Goal: Task Accomplishment & Management: Complete application form

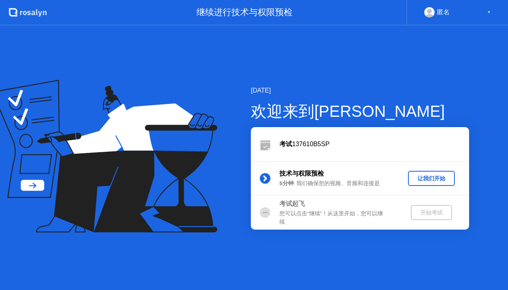
click at [437, 180] on div "让我们开始" at bounding box center [432, 179] width 41 height 8
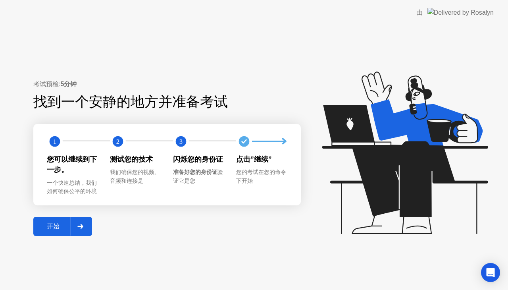
click at [74, 219] on div at bounding box center [80, 226] width 19 height 18
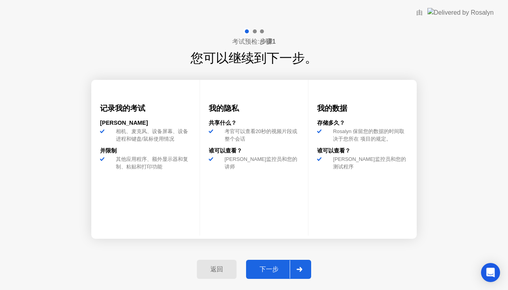
click at [282, 267] on div "下一步" at bounding box center [269, 269] width 41 height 8
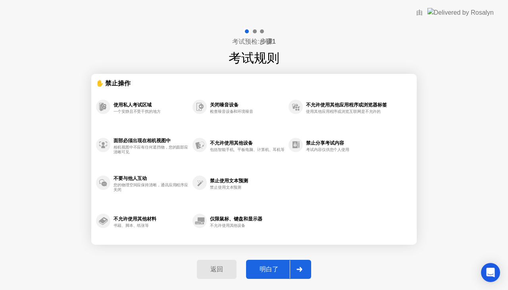
click at [282, 267] on div "明白了" at bounding box center [269, 269] width 41 height 8
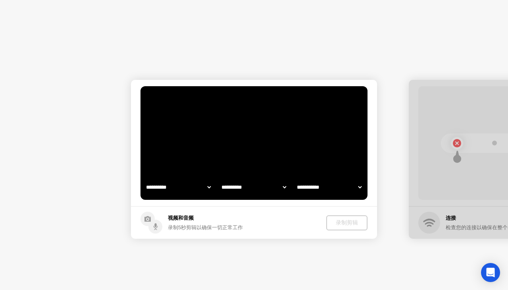
select select "**********"
select select "*******"
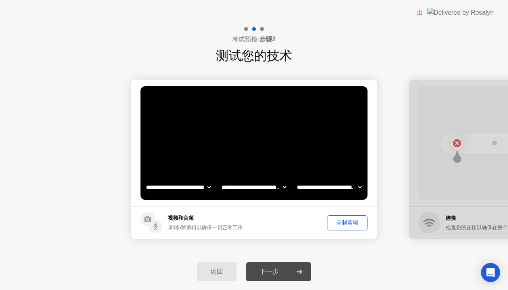
click at [359, 213] on footer "视频和音频 录制5秒剪辑以确保一切正常工作 录制剪辑" at bounding box center [254, 222] width 246 height 33
click at [356, 220] on div "录制剪辑" at bounding box center [347, 223] width 35 height 8
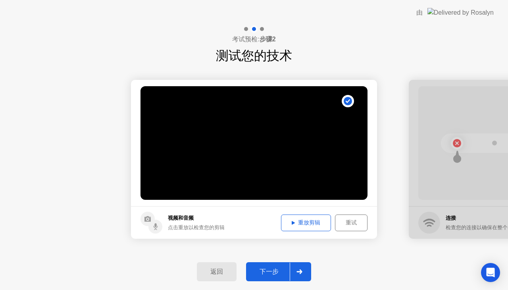
click at [290, 268] on div "下一步" at bounding box center [269, 272] width 41 height 8
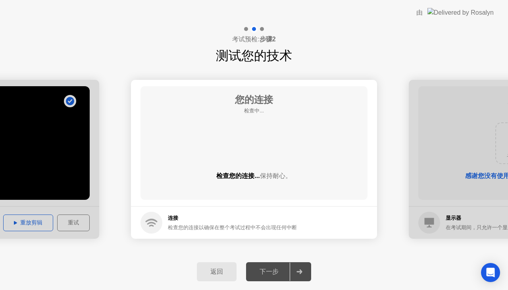
click at [290, 268] on div "下一步" at bounding box center [269, 272] width 41 height 8
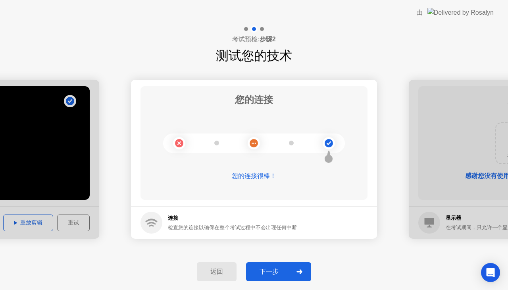
click at [269, 276] on div "下一步" at bounding box center [269, 272] width 41 height 8
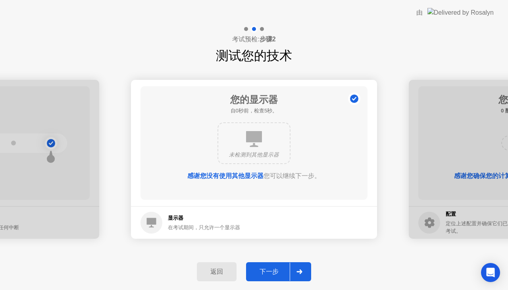
click at [270, 275] on div "下一步" at bounding box center [269, 272] width 41 height 8
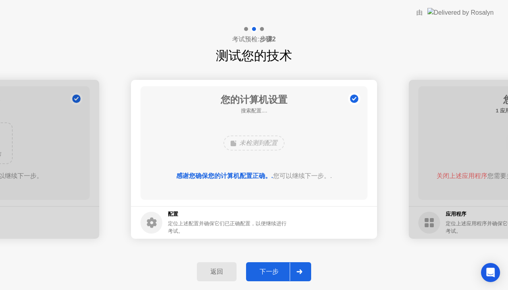
click at [270, 274] on div "下一步" at bounding box center [269, 272] width 41 height 8
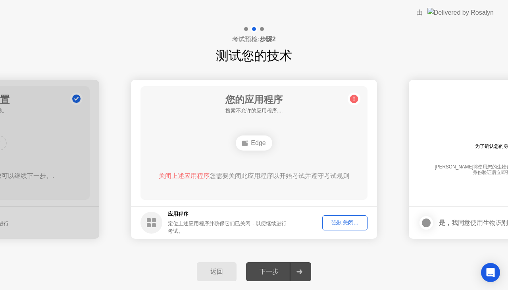
click at [270, 274] on div "下一步" at bounding box center [269, 272] width 41 height 8
click at [337, 222] on div "强制关闭..." at bounding box center [345, 223] width 40 height 8
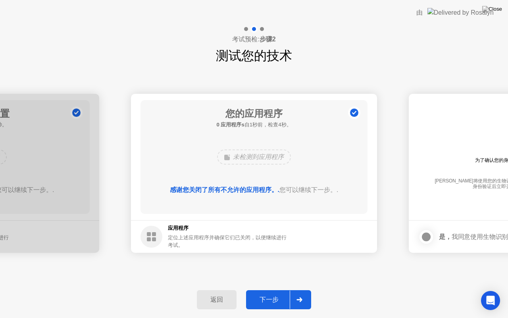
click at [292, 290] on div at bounding box center [299, 299] width 19 height 18
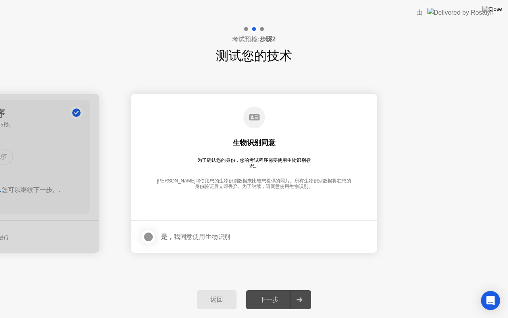
click at [145, 232] on div at bounding box center [149, 237] width 10 height 10
click at [266, 290] on button "下一步" at bounding box center [278, 299] width 65 height 19
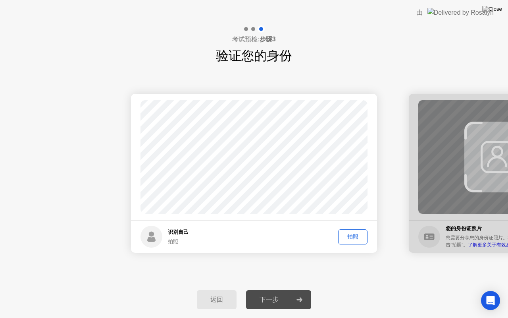
click at [358, 240] on div "拍照" at bounding box center [353, 237] width 24 height 8
click at [298, 290] on div at bounding box center [299, 299] width 19 height 18
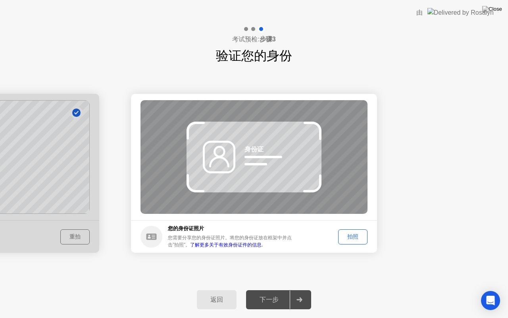
click at [350, 263] on div "成功 照片正确 识别自己 拍照 重拍 成功 照片正确 失败 照片不正确。 身份证 您的身份证照片 您需要分享您的身份证照片。将您的身份证放在框架中并点击”拍照…" at bounding box center [254, 173] width 508 height 216
click at [350, 239] on div "拍照" at bounding box center [353, 237] width 24 height 8
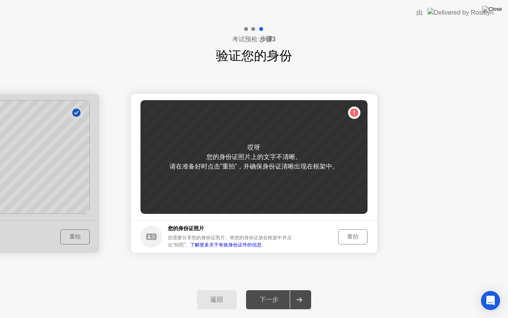
drag, startPoint x: 350, startPoint y: 241, endPoint x: 348, endPoint y: 236, distance: 5.5
click at [348, 235] on div "重拍" at bounding box center [353, 237] width 24 height 8
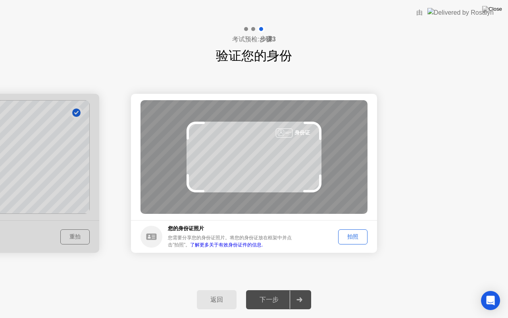
click at [347, 235] on div "拍照" at bounding box center [353, 237] width 24 height 8
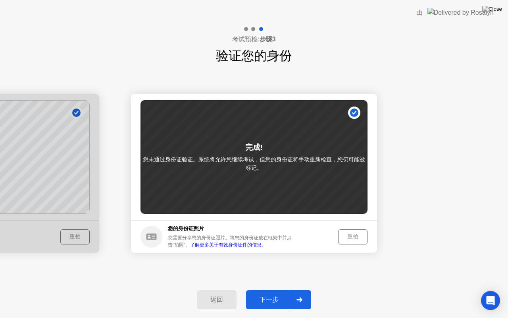
click at [274, 290] on div "下一步" at bounding box center [269, 300] width 41 height 8
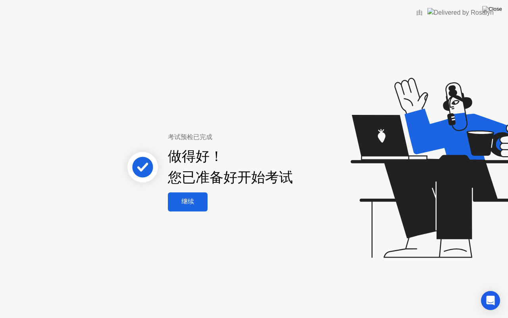
click at [177, 199] on div "继续" at bounding box center [187, 201] width 35 height 8
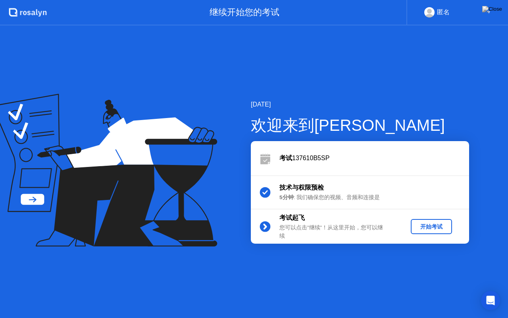
click at [419, 228] on div "开始考试" at bounding box center [431, 227] width 35 height 8
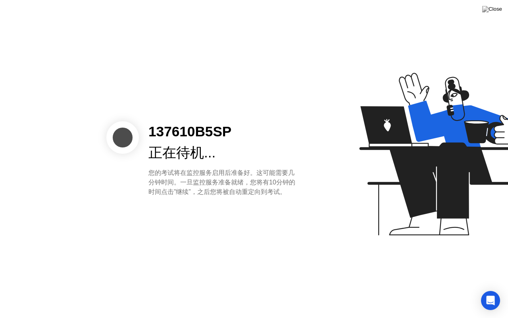
click at [277, 173] on div "您的考试将在监控服务启用后准备好。这可能需要几分钟时间。一旦监控服务准备就绪，您将有10分钟的时间点击”继续”，之后您将被自动重定向到考试。" at bounding box center [222, 182] width 147 height 29
click at [285, 137] on div "137610B5SP" at bounding box center [222, 131] width 147 height 21
click at [285, 136] on div "137610B5SP" at bounding box center [222, 131] width 147 height 21
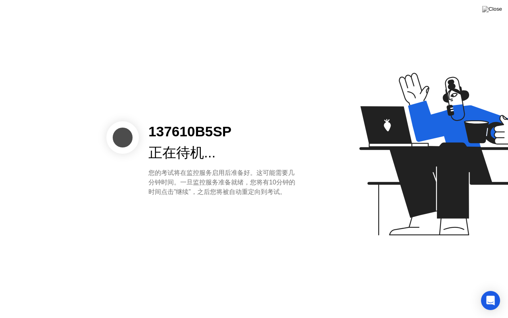
click at [285, 136] on div "137610B5SP" at bounding box center [222, 131] width 147 height 21
click at [168, 199] on div "137610B5SP 正在待机... 您的考试将在监控服务启用后准备好。这可能需要几分钟时间。一旦监控服务准备就绪，您将有10分钟的时间点击”继续”，之后您将…" at bounding box center [254, 159] width 508 height 318
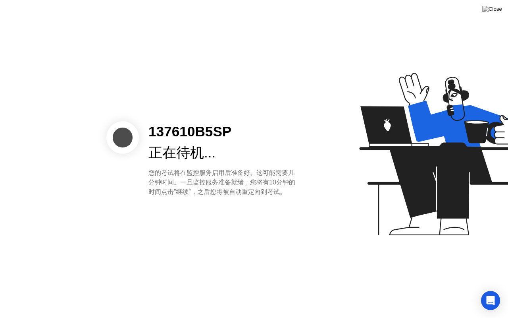
click at [235, 242] on div "137610B5SP 正在待机... 您的考试将在监控服务启用后准备好。这可能需要几分钟时间。一旦监控服务准备就绪，您将有10分钟的时间点击”继续”，之后您将…" at bounding box center [254, 159] width 508 height 318
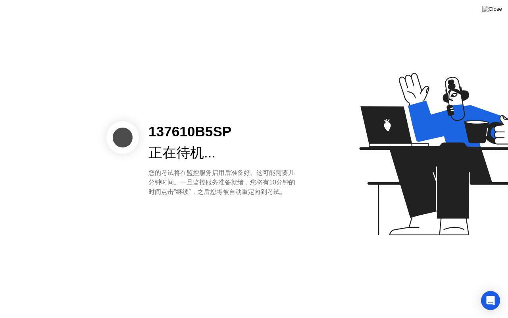
click at [235, 242] on div "137610B5SP 正在待机... 您的考试将在监控服务启用后准备好。这可能需要几分钟时间。一旦监控服务准备就绪，您将有10分钟的时间点击”继续”，之后您将…" at bounding box center [254, 159] width 508 height 318
drag, startPoint x: 235, startPoint y: 242, endPoint x: 281, endPoint y: 141, distance: 110.2
click at [281, 141] on div "137610B5SP 正在待机... 您的考试将在监控服务启用后准备好。这可能需要几分钟时间。一旦监控服务准备就绪，您将有10分钟的时间点击”继续”，之后您将…" at bounding box center [254, 159] width 508 height 318
click at [281, 141] on div "137610B5SP" at bounding box center [222, 131] width 147 height 21
click at [490, 290] on div "137610B5SP 正在待机... 您的考试将在监控服务启用后准备好。这可能需要几分钟时间。一旦监控服务准备就绪，您将有10分钟的时间点击”继续”，之后您将…" at bounding box center [254, 159] width 508 height 318
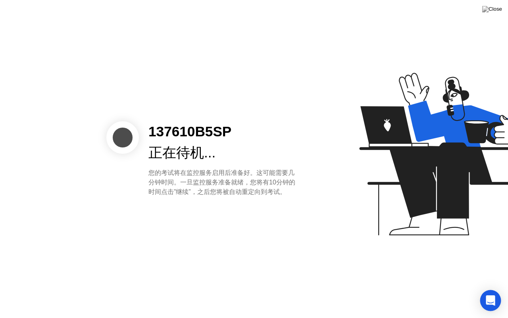
click at [495, 290] on icon "Open Intercom Messenger" at bounding box center [491, 300] width 10 height 10
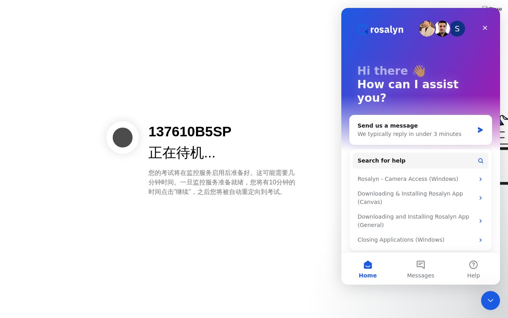
click at [317, 277] on div "137610B5SP 正在待机... 您的考试将在监控服务启用后准备好。这可能需要几分钟时间。一旦监控服务准备就绪，您将有10分钟的时间点击”继续”，之后您将…" at bounding box center [254, 159] width 508 height 318
click at [484, 25] on icon "Close" at bounding box center [485, 28] width 6 height 6
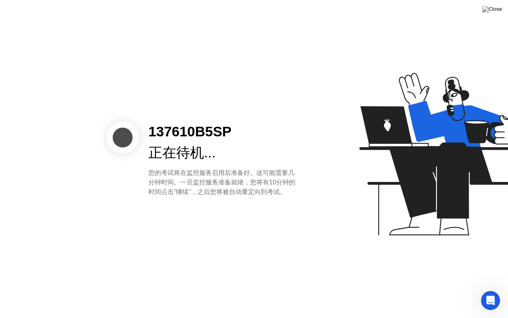
click at [296, 223] on div "137610B5SP 正在待机... 您的考试将在监控服务启用后准备好。这可能需要几分钟时间。一旦监控服务准备就绪，您将有10分钟的时间点击”继续”，之后您将…" at bounding box center [254, 159] width 508 height 318
drag, startPoint x: 296, startPoint y: 223, endPoint x: 286, endPoint y: 252, distance: 30.6
click at [286, 252] on div "137610B5SP 正在待机... 您的考试将在监控服务启用后准备好。这可能需要几分钟时间。一旦监控服务准备就绪，您将有10分钟的时间点击”继续”，之后您将…" at bounding box center [254, 159] width 508 height 318
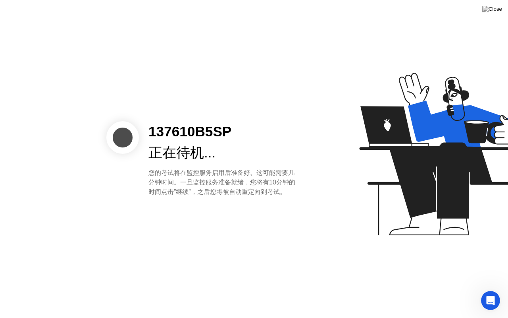
click at [155, 167] on div "137610B5SP 正在待机... 您的考试将在监控服务启用后准备好。这可能需要几分钟时间。一旦监控服务准备就绪，您将有10分钟的时间点击”继续”，之后您将…" at bounding box center [222, 158] width 166 height 75
drag, startPoint x: 155, startPoint y: 167, endPoint x: 158, endPoint y: 174, distance: 7.3
click at [158, 174] on div "137610B5SP 正在待机... 您的考试将在监控服务启用后准备好。这可能需要几分钟时间。一旦监控服务准备就绪，您将有10分钟的时间点击”继续”，之后您将…" at bounding box center [222, 158] width 166 height 75
click at [158, 174] on div "您的考试将在监控服务启用后准备好。这可能需要几分钟时间。一旦监控服务准备就绪，您将有10分钟的时间点击”继续”，之后您将被自动重定向到考试。" at bounding box center [222, 182] width 147 height 29
drag, startPoint x: 158, startPoint y: 174, endPoint x: 159, endPoint y: 185, distance: 11.1
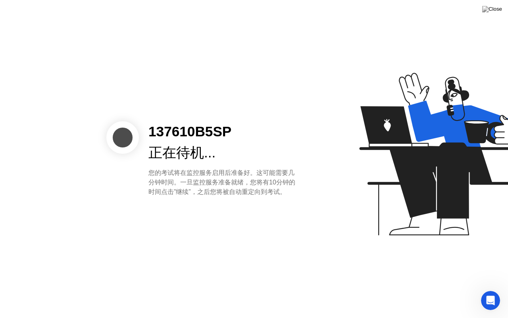
click at [159, 185] on div "您的考试将在监控服务启用后准备好。这可能需要几分钟时间。一旦监控服务准备就绪，您将有10分钟的时间点击”继续”，之后您将被自动重定向到考试。" at bounding box center [222, 182] width 147 height 29
click at [113, 136] on div at bounding box center [122, 137] width 33 height 33
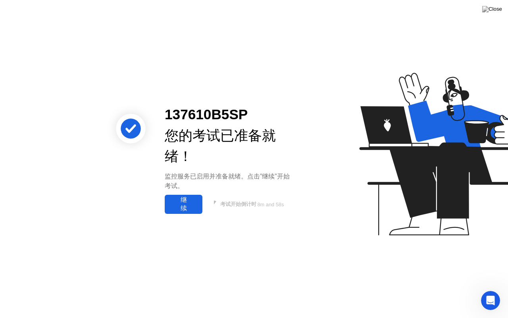
click at [189, 201] on div "继续" at bounding box center [183, 204] width 33 height 17
